Goal: Task Accomplishment & Management: Manage account settings

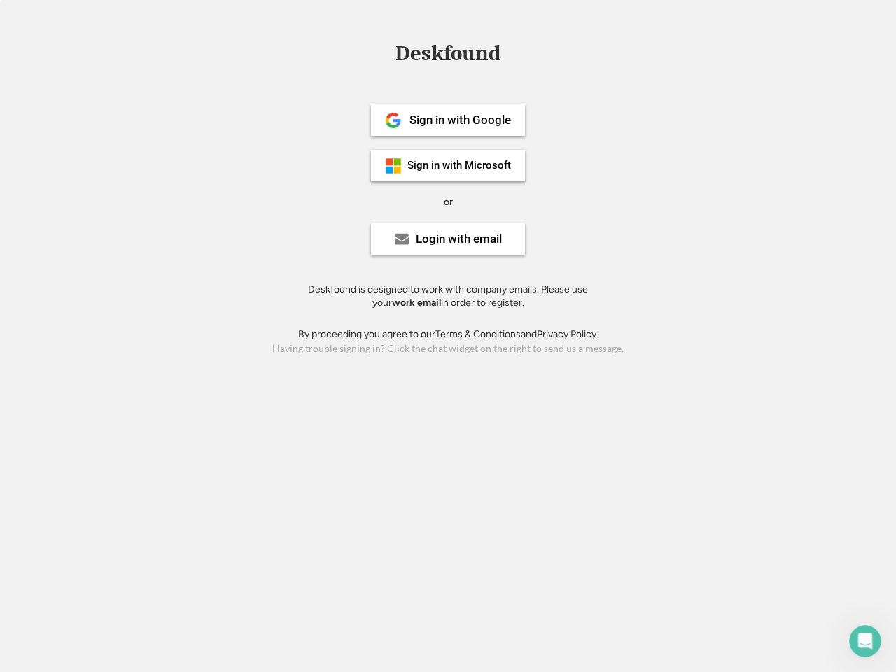
click at [448, 200] on div "or" at bounding box center [448, 202] width 9 height 14
click at [448, 56] on div "Deskfound" at bounding box center [448, 54] width 119 height 22
click at [383, 53] on div "Deskfound" at bounding box center [448, 56] width 896 height 27
click at [448, 56] on div "Deskfound" at bounding box center [448, 54] width 119 height 22
click at [448, 202] on div "or" at bounding box center [448, 202] width 9 height 14
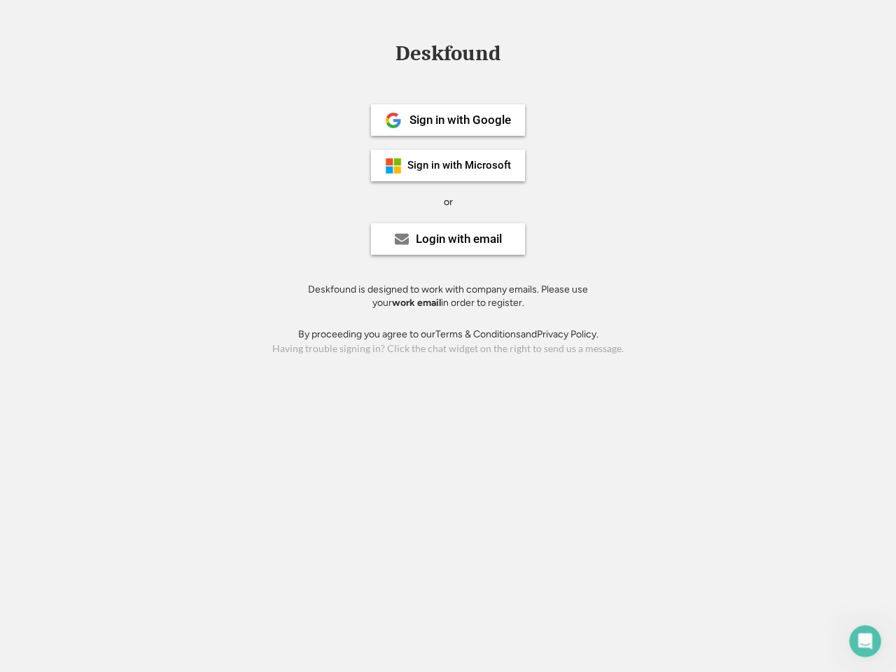
click at [448, 120] on div "Sign in with Google" at bounding box center [461, 120] width 102 height 12
click at [460, 120] on div "Sign in with Google" at bounding box center [461, 120] width 102 height 12
click at [394, 120] on img at bounding box center [393, 120] width 17 height 17
click at [448, 165] on div "Sign in with Microsoft" at bounding box center [460, 165] width 104 height 11
click at [460, 165] on div "Sign in with Microsoft" at bounding box center [460, 165] width 104 height 11
